Goal: Task Accomplishment & Management: Use online tool/utility

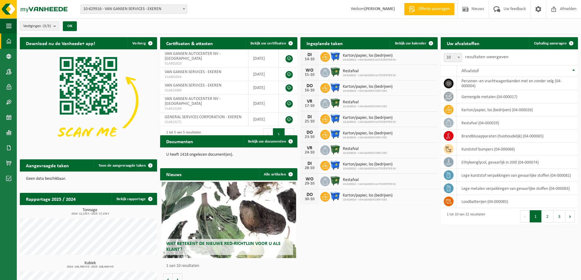
click at [110, 9] on span "10-629916 - VAN GANSEN SERVICES - EKEREN" at bounding box center [134, 9] width 106 height 9
click at [9, 114] on span at bounding box center [8, 117] width 5 height 15
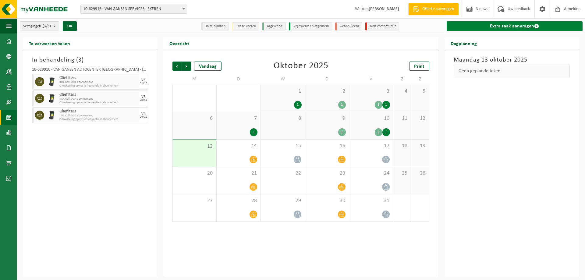
click at [507, 26] on link "Extra taak aanvragen" at bounding box center [515, 26] width 136 height 10
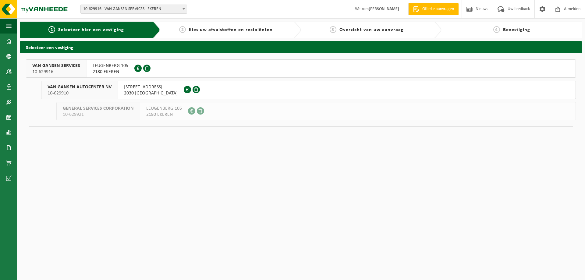
click at [99, 66] on span "LEUGENBERG 105" at bounding box center [111, 66] width 36 height 6
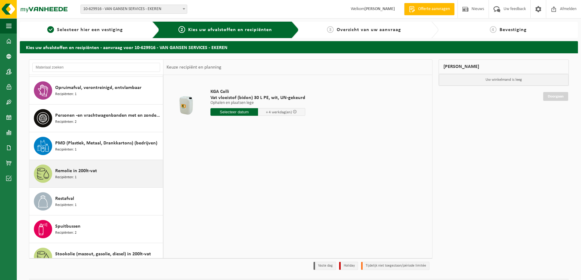
scroll to position [316, 0]
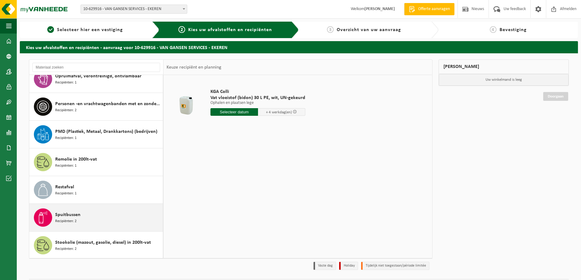
click at [61, 222] on span "Recipiënten: 2" at bounding box center [65, 222] width 21 height 6
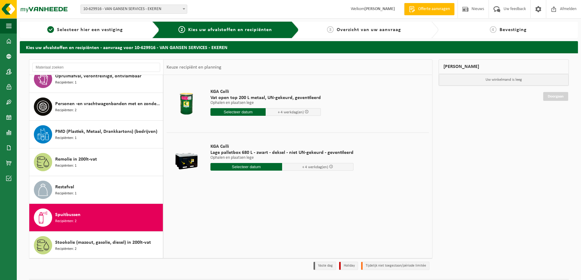
click at [251, 112] on input "text" at bounding box center [237, 112] width 55 height 8
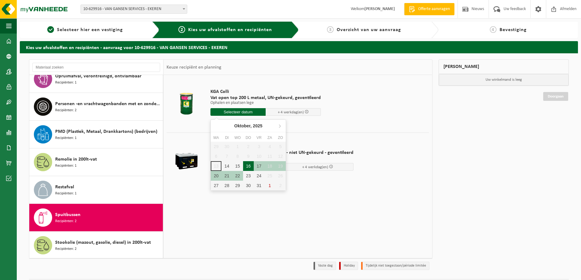
click at [248, 166] on div "16" at bounding box center [248, 166] width 11 height 10
type input "Van 2025-10-16"
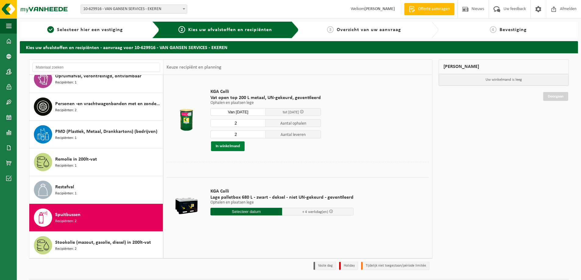
click at [232, 147] on button "In winkelmand" at bounding box center [228, 146] width 34 height 10
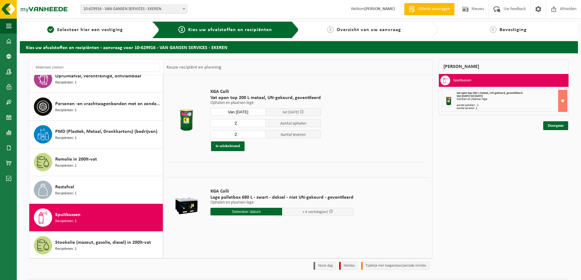
click at [570, 131] on div "Mijn winkelmand Spuitbussen Vat open top 200 L metaal, UN-gekeurd, geventileerd…" at bounding box center [503, 166] width 137 height 214
click at [557, 122] on link "Doorgaan" at bounding box center [555, 125] width 25 height 9
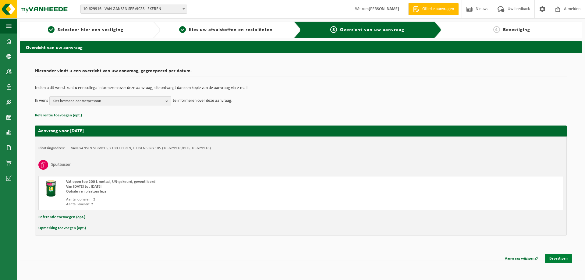
click at [559, 258] on link "Bevestigen" at bounding box center [558, 258] width 27 height 9
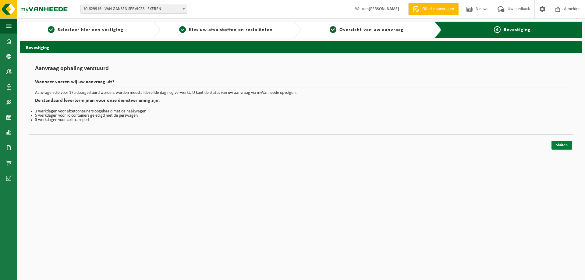
click at [556, 143] on link "Sluiten" at bounding box center [562, 145] width 21 height 9
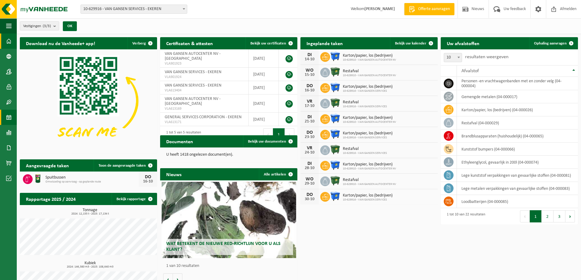
click at [4, 117] on link "Kalender" at bounding box center [8, 117] width 17 height 15
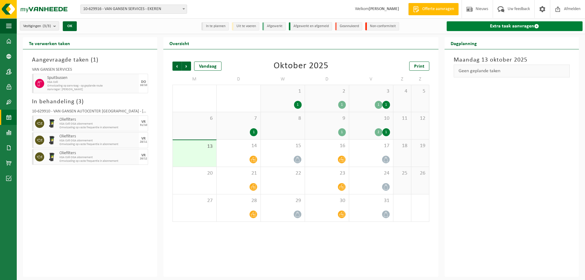
click at [509, 27] on link "Extra taak aanvragen" at bounding box center [515, 26] width 136 height 10
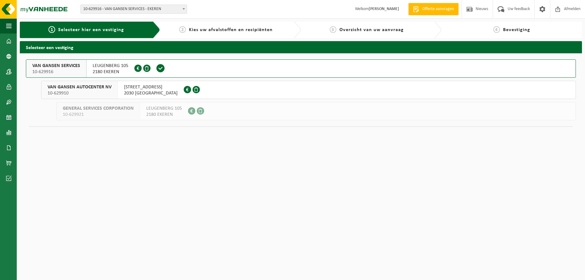
click at [105, 65] on span "LEUGENBERG 105" at bounding box center [111, 66] width 36 height 6
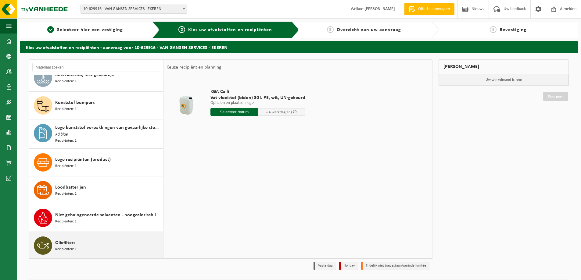
scroll to position [274, 0]
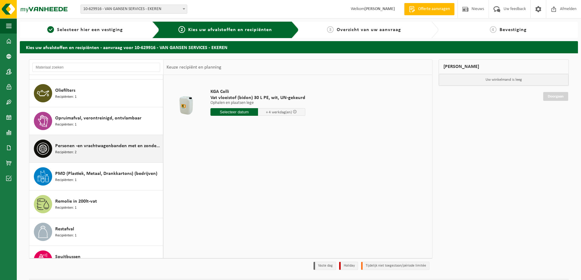
click at [75, 148] on span "Personen -en vrachtwagenbanden met en zonder velg" at bounding box center [108, 145] width 106 height 7
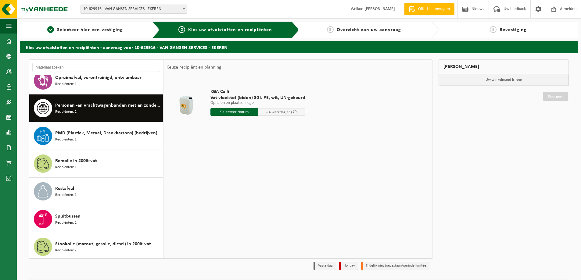
scroll to position [316, 0]
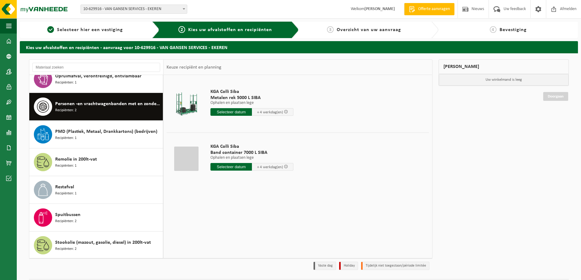
click at [231, 110] on input "text" at bounding box center [230, 112] width 41 height 8
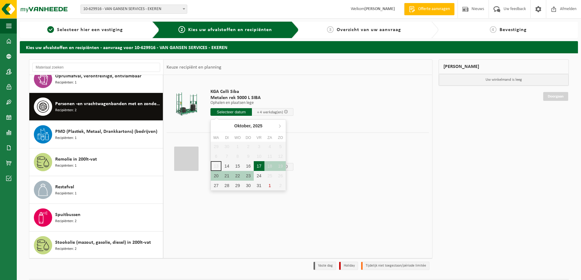
click at [259, 167] on div "17" at bounding box center [259, 166] width 11 height 10
type input "Van 2025-10-17"
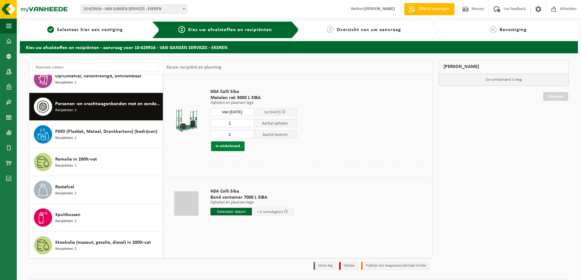
click at [233, 149] on button "In winkelmand" at bounding box center [228, 146] width 34 height 10
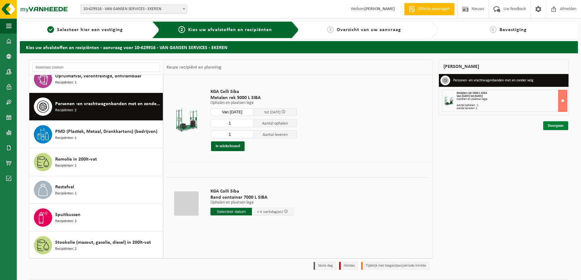
click at [549, 124] on link "Doorgaan" at bounding box center [555, 125] width 25 height 9
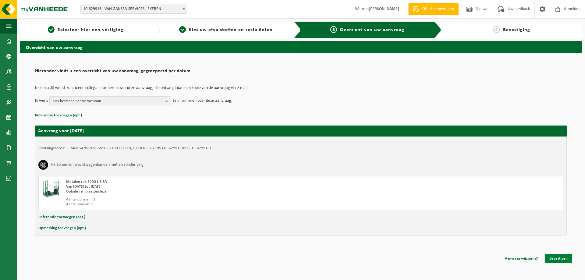
click at [554, 256] on link "Bevestigen" at bounding box center [558, 258] width 27 height 9
